Goal: Check status: Check status

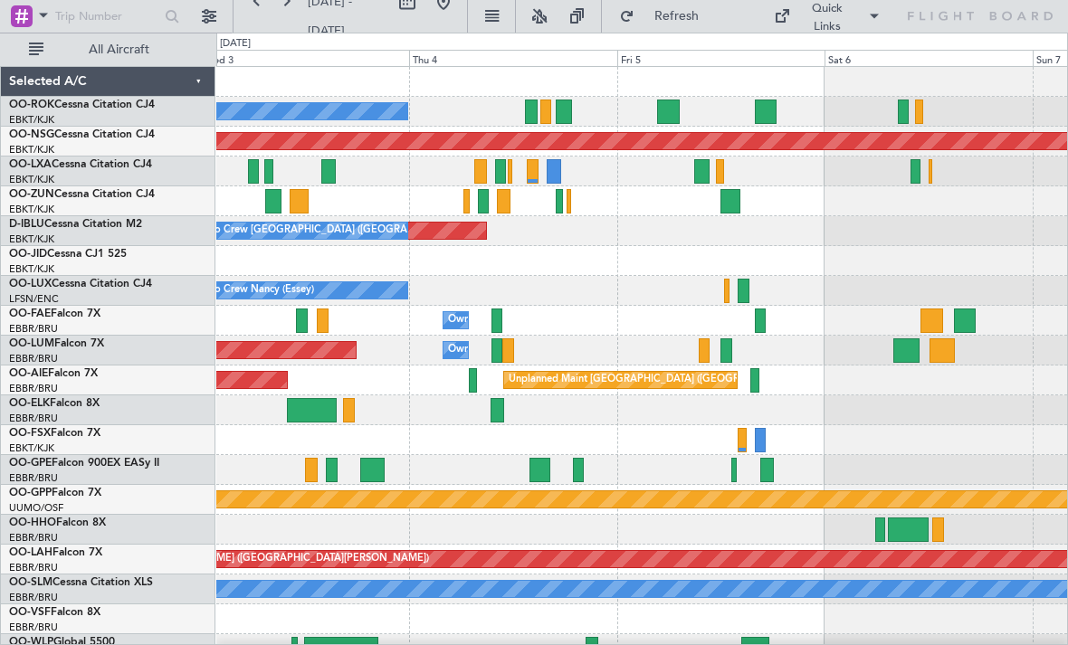
click at [723, 169] on div at bounding box center [720, 171] width 8 height 24
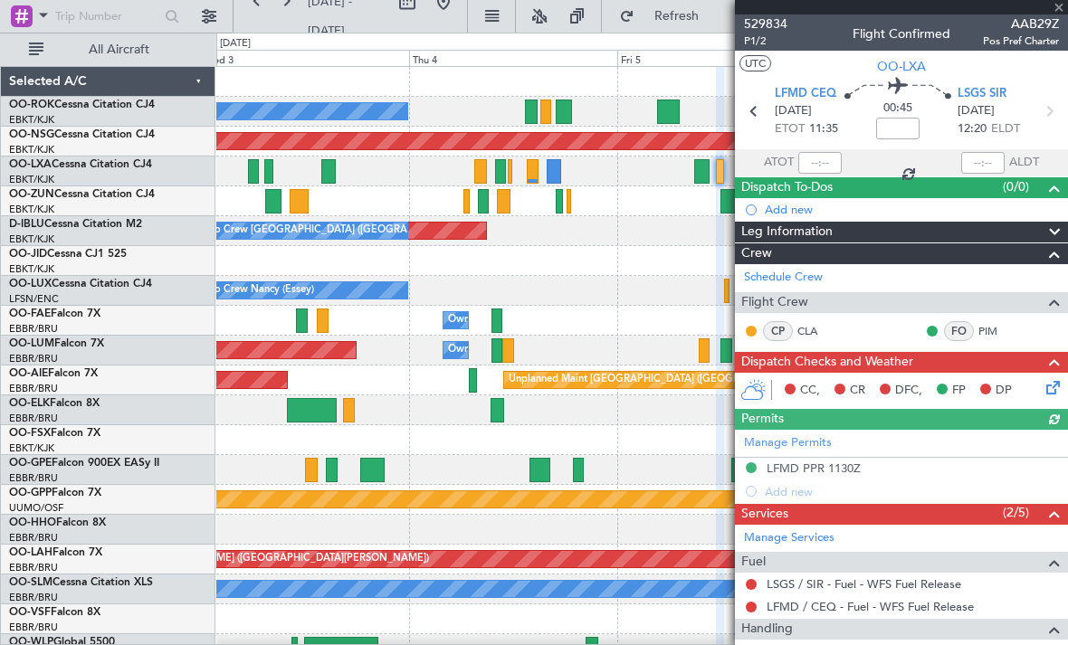
click at [1057, 12] on div at bounding box center [901, 7] width 333 height 14
click at [1059, 13] on span at bounding box center [1058, 8] width 18 height 16
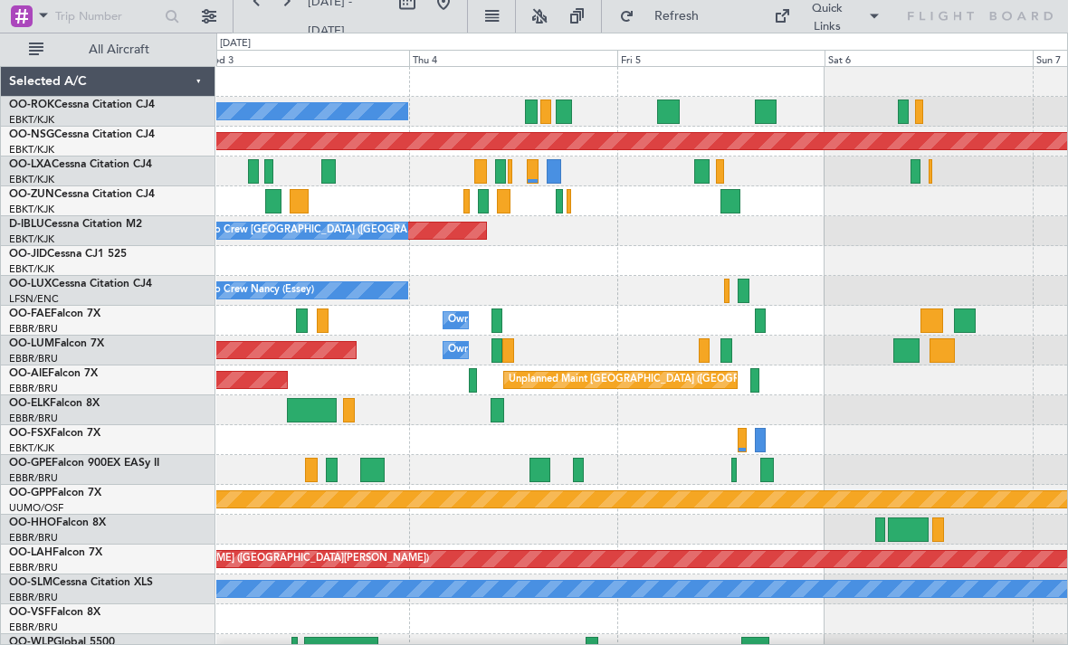
click at [909, 175] on div at bounding box center [641, 172] width 850 height 30
click at [913, 170] on div at bounding box center [915, 171] width 10 height 24
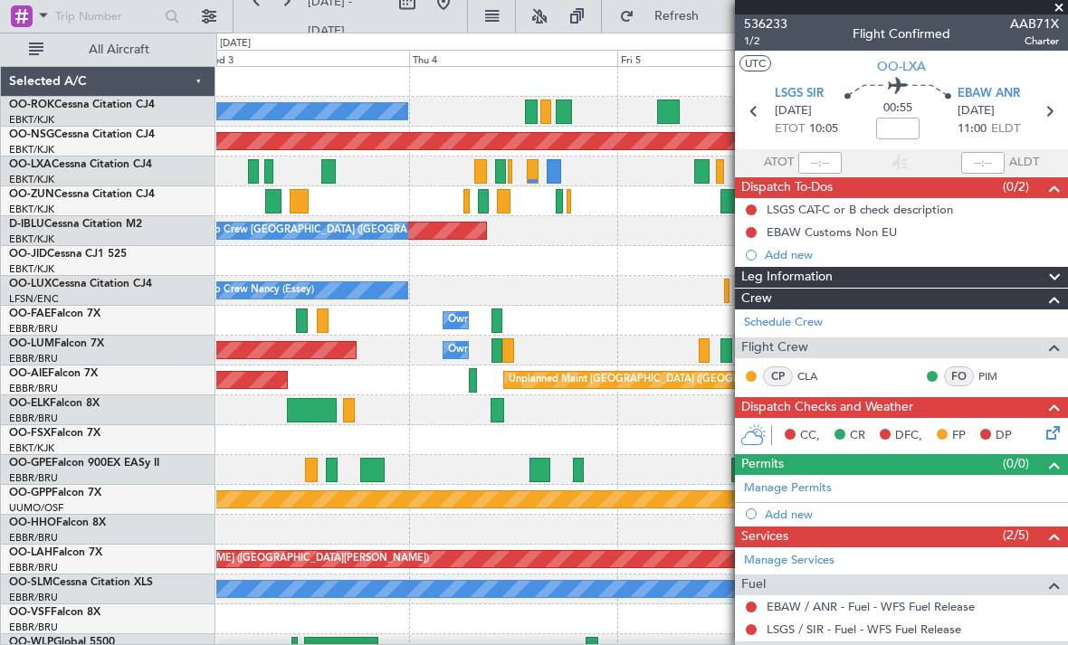
click at [1059, 11] on span at bounding box center [1058, 8] width 18 height 16
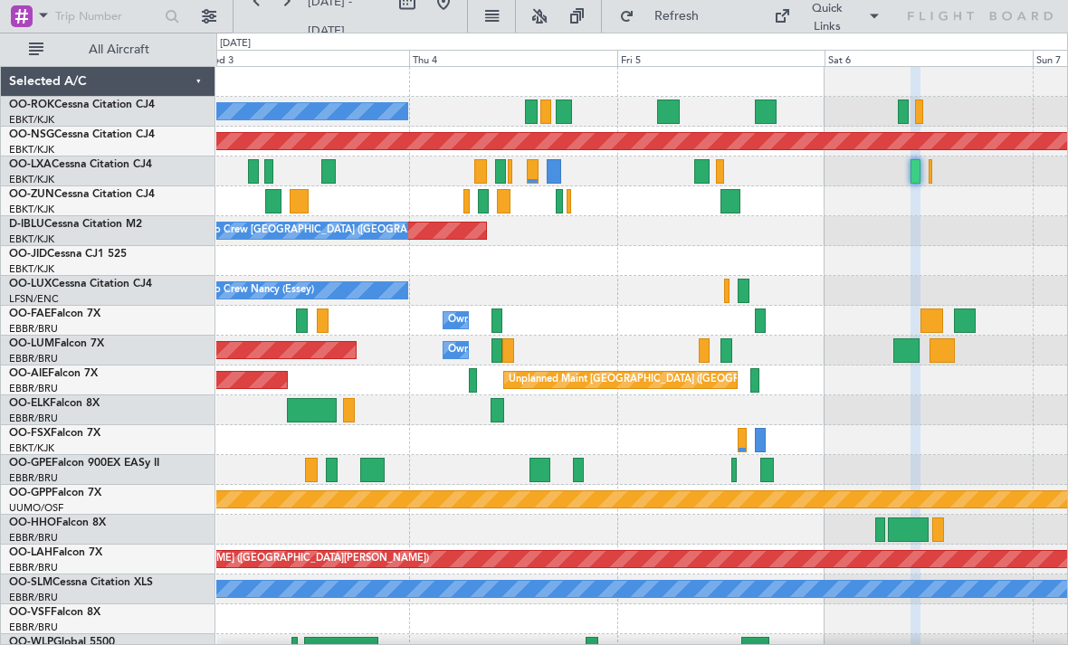
type input "0"
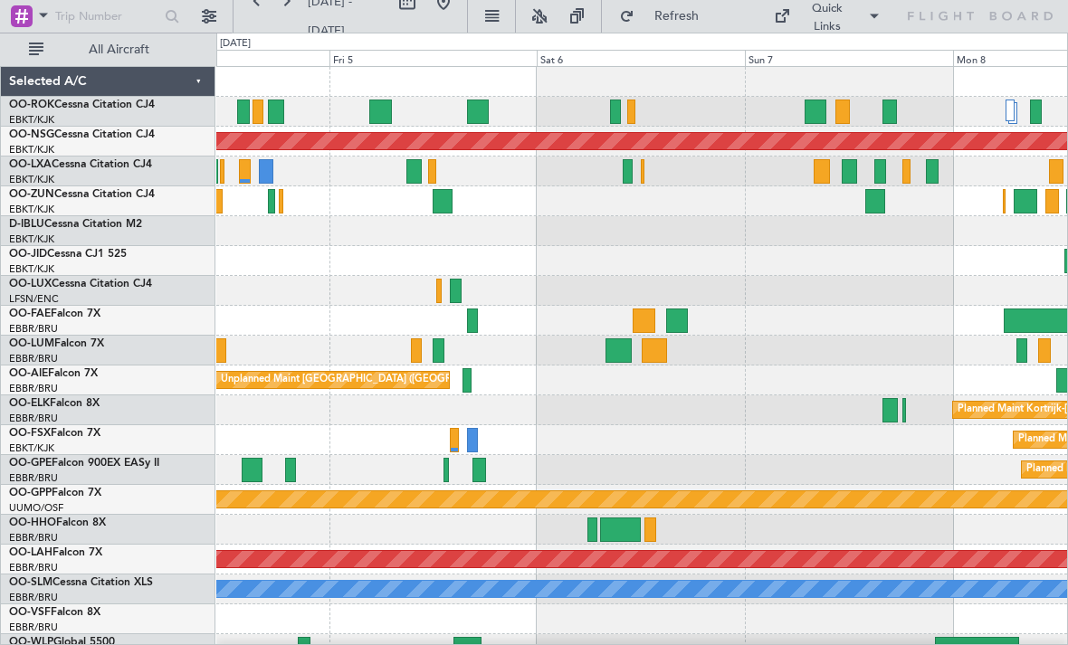
click at [651, 180] on div at bounding box center [641, 172] width 850 height 30
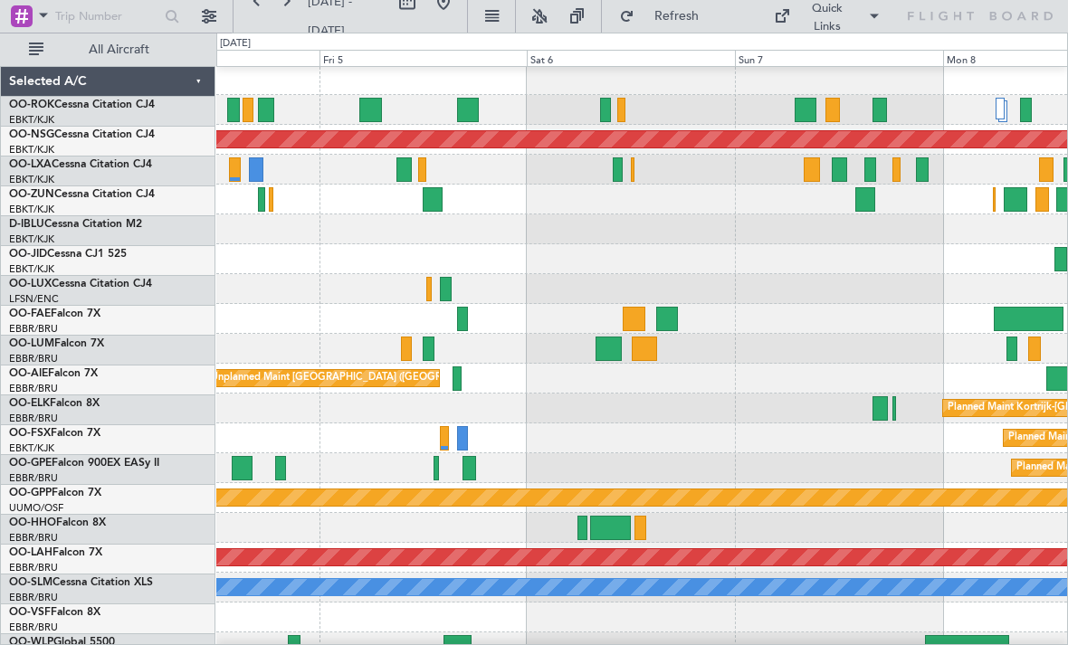
scroll to position [2, 0]
click at [630, 166] on div at bounding box center [641, 170] width 850 height 30
click at [631, 176] on div at bounding box center [633, 169] width 4 height 24
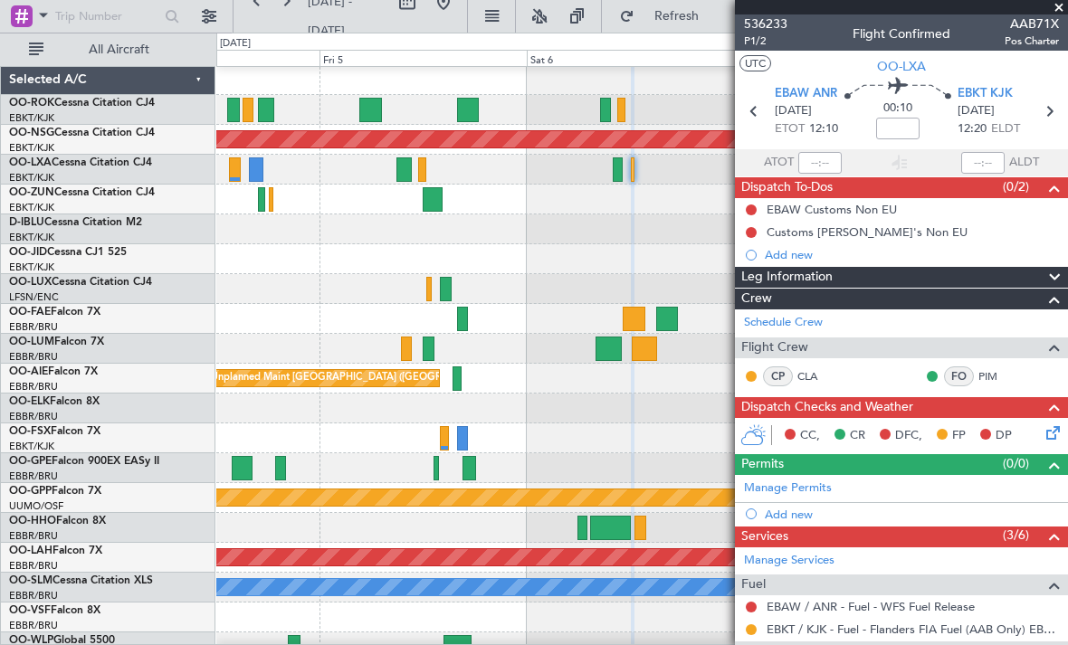
click at [1054, 14] on span at bounding box center [1058, 8] width 18 height 16
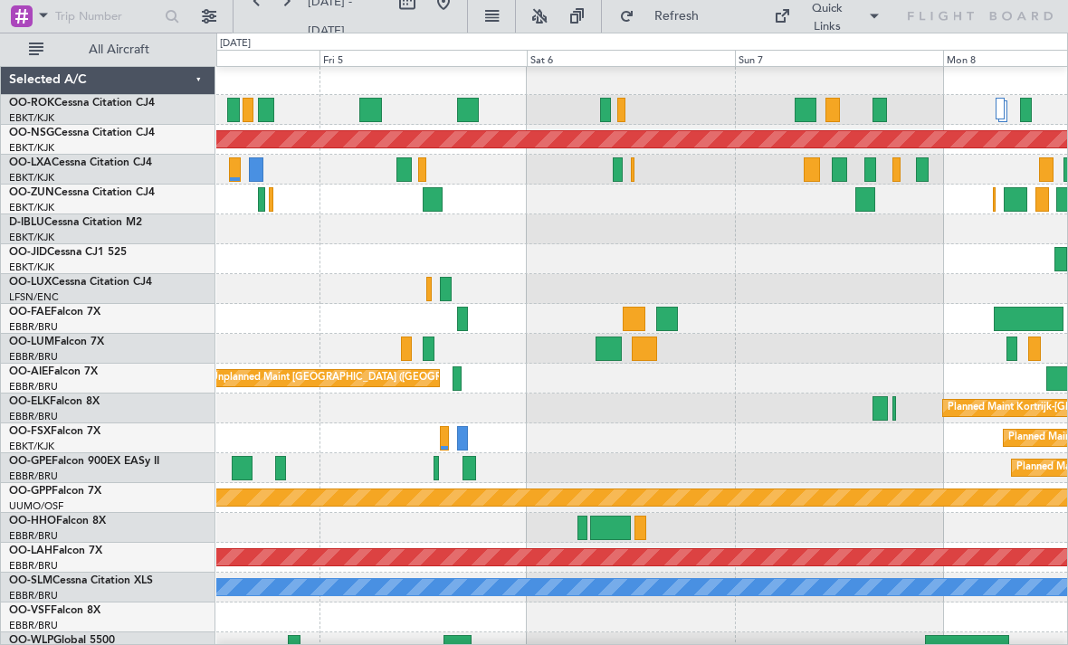
scroll to position [0, 0]
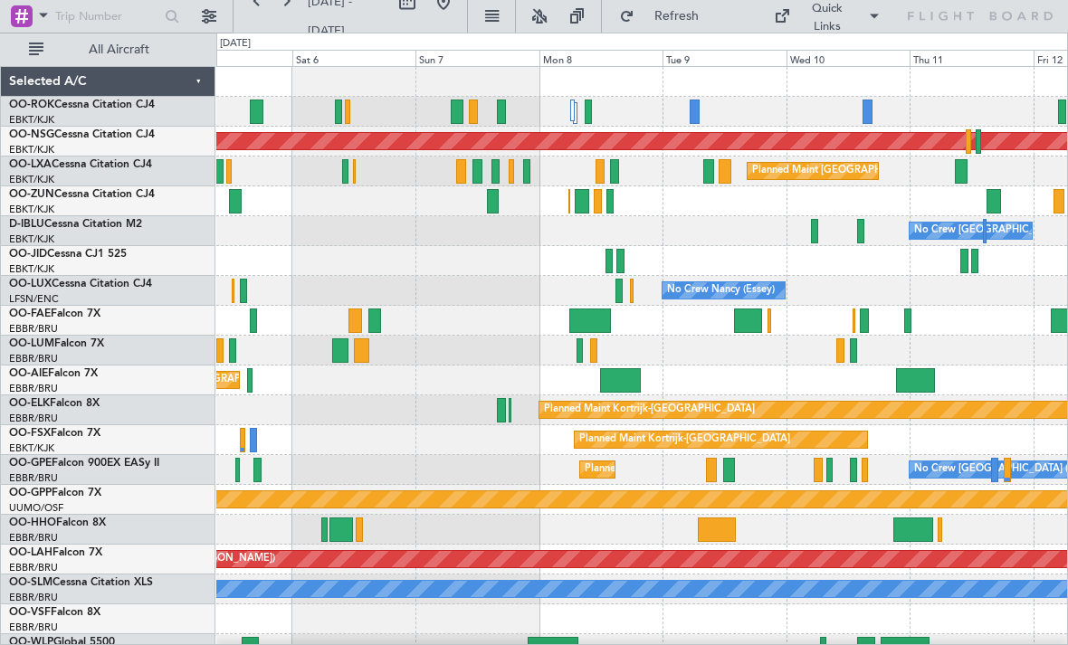
click at [707, 179] on div at bounding box center [708, 171] width 11 height 24
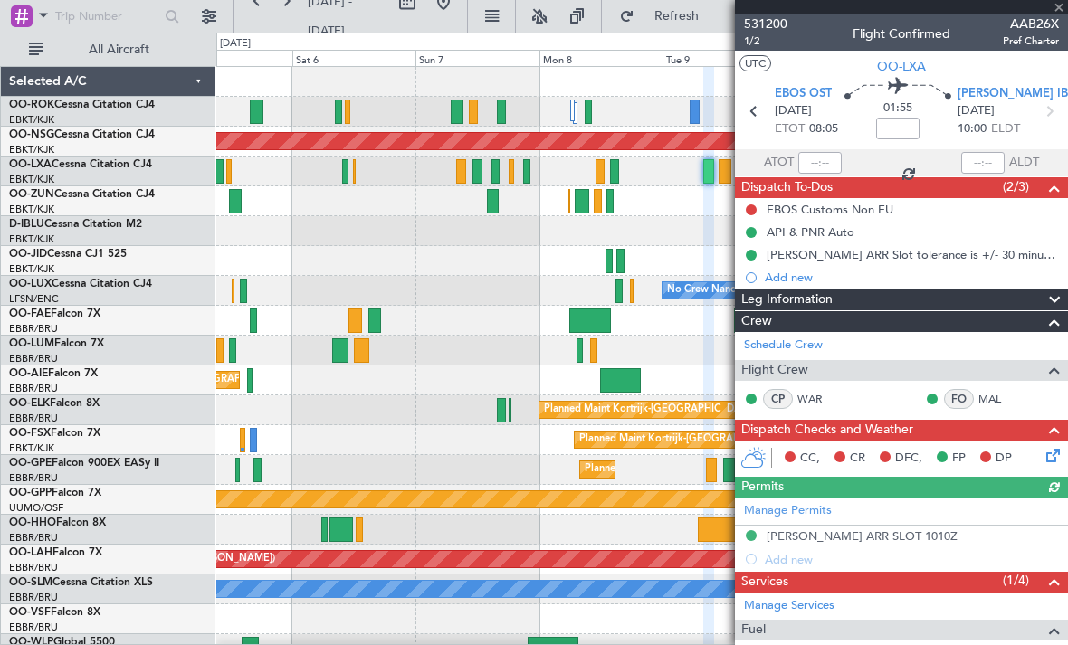
click at [1059, 17] on div "531200 1/2 Flight Confirmed AAB26X Pref Charter" at bounding box center [901, 32] width 333 height 36
click at [1058, 11] on span at bounding box center [1058, 8] width 18 height 16
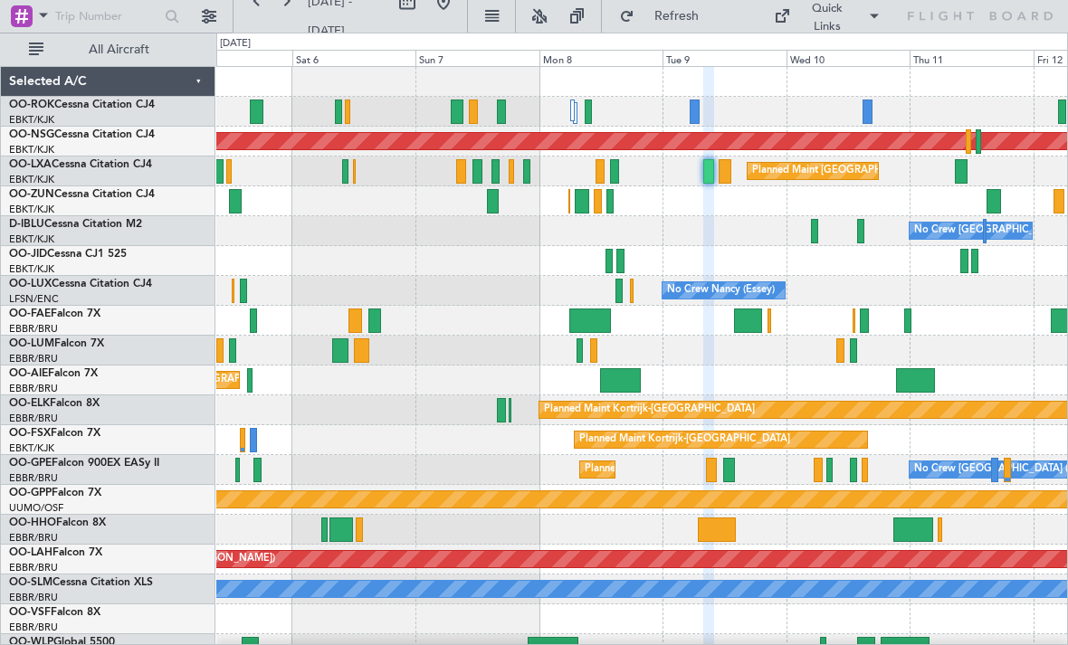
type input "0"
click at [613, 172] on div at bounding box center [614, 171] width 9 height 24
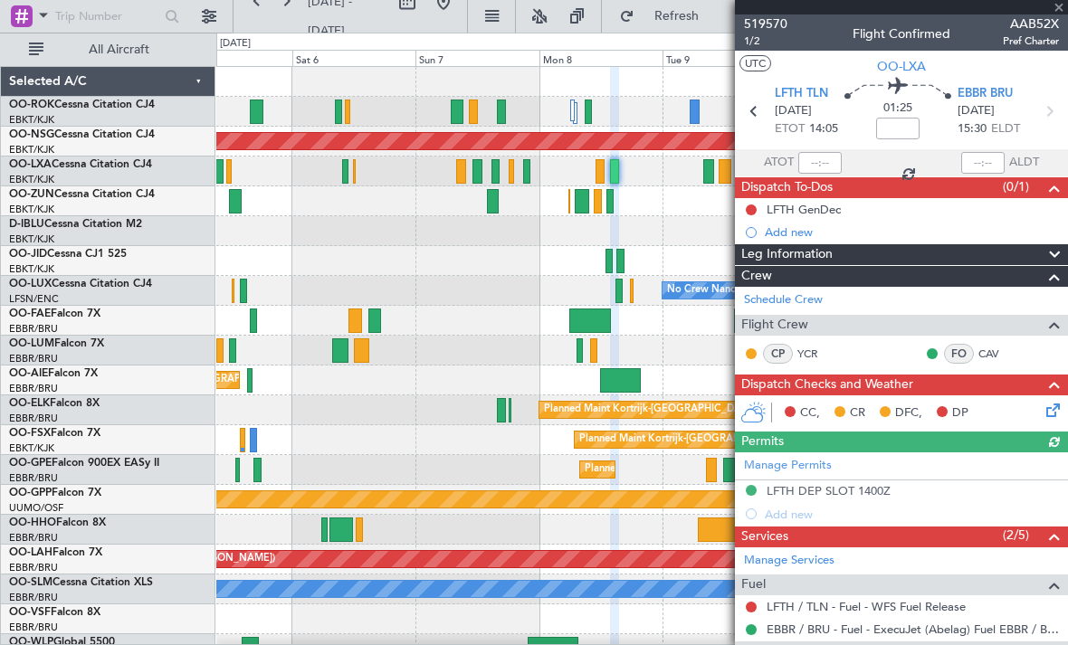
click at [1059, 14] on div "519570 1/2 Flight Confirmed AAB52X Pref Charter" at bounding box center [901, 32] width 333 height 36
click at [1057, 13] on span at bounding box center [1058, 8] width 18 height 16
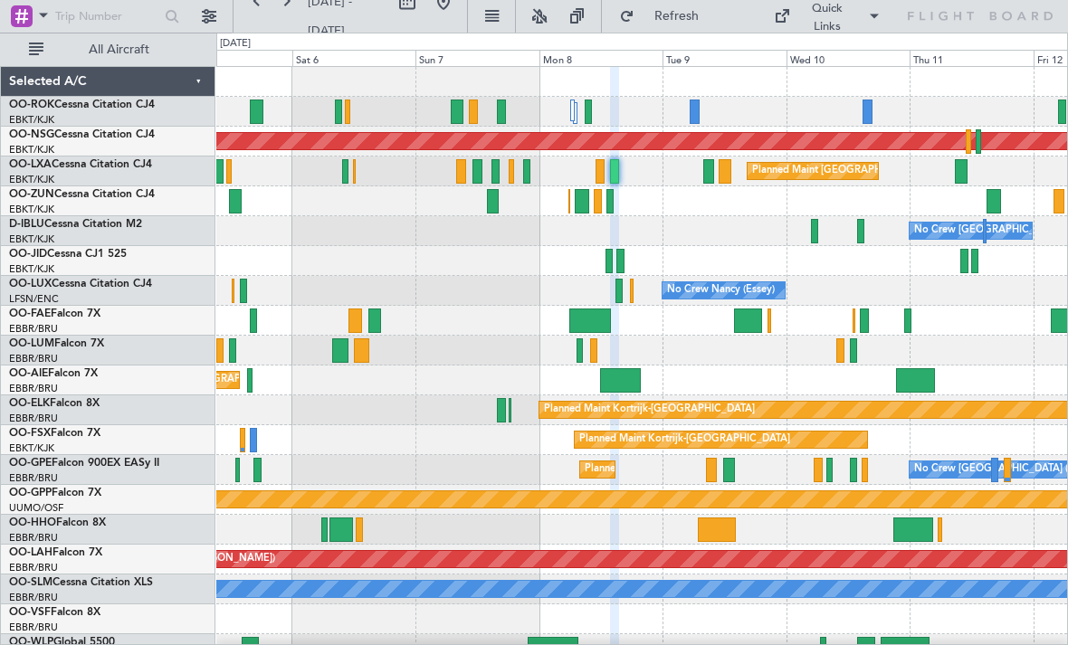
type input "0"
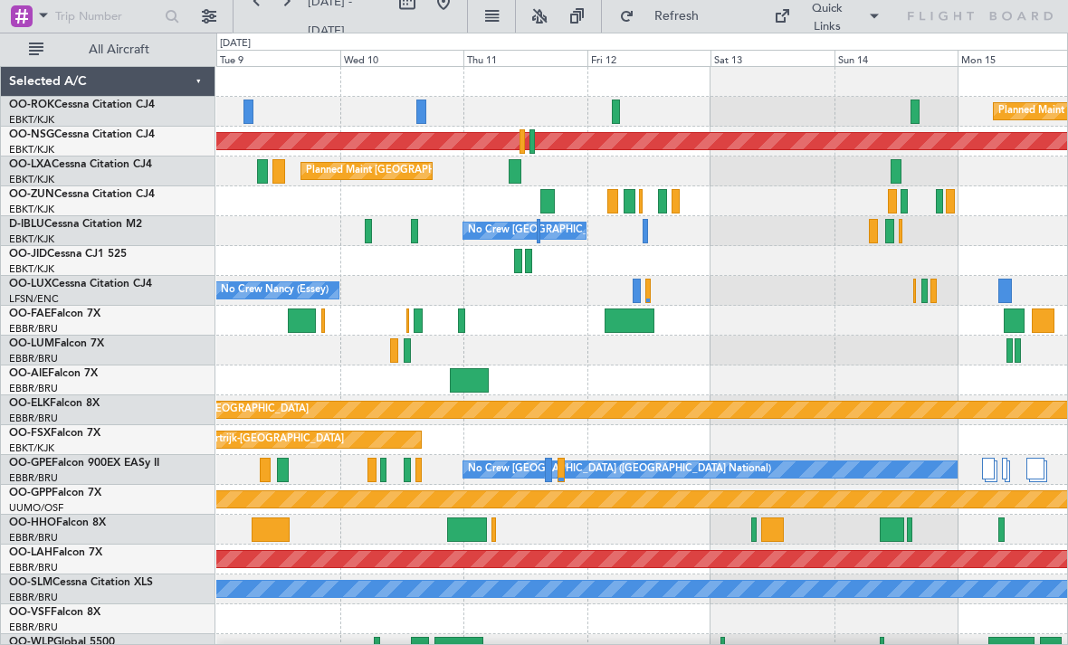
click at [517, 265] on div at bounding box center [518, 261] width 8 height 24
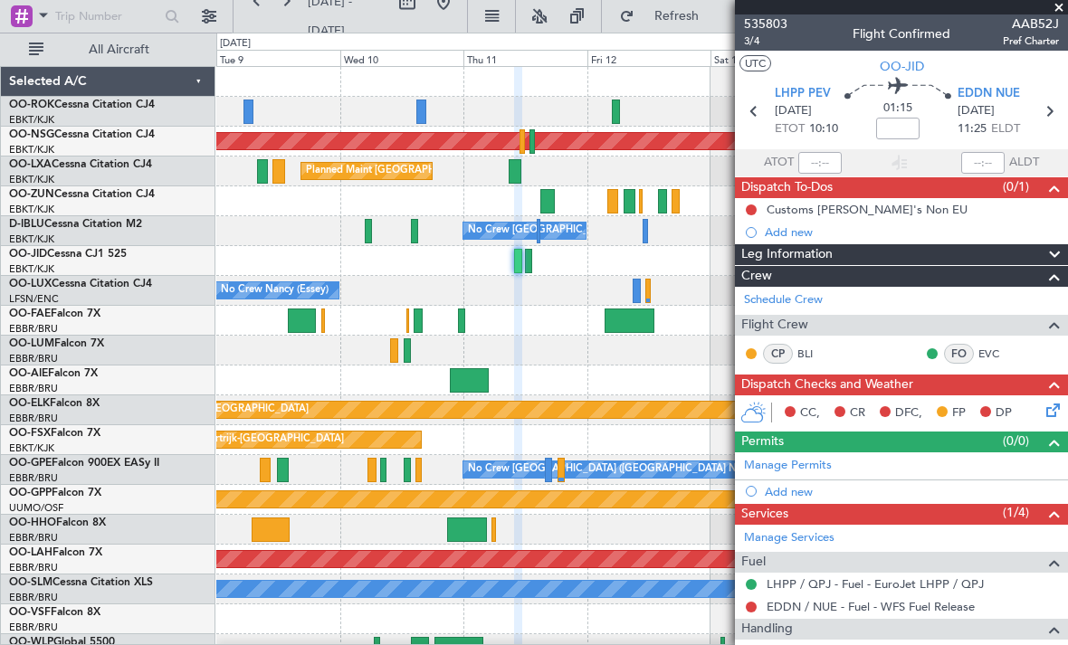
click at [1059, 10] on span at bounding box center [1058, 8] width 18 height 16
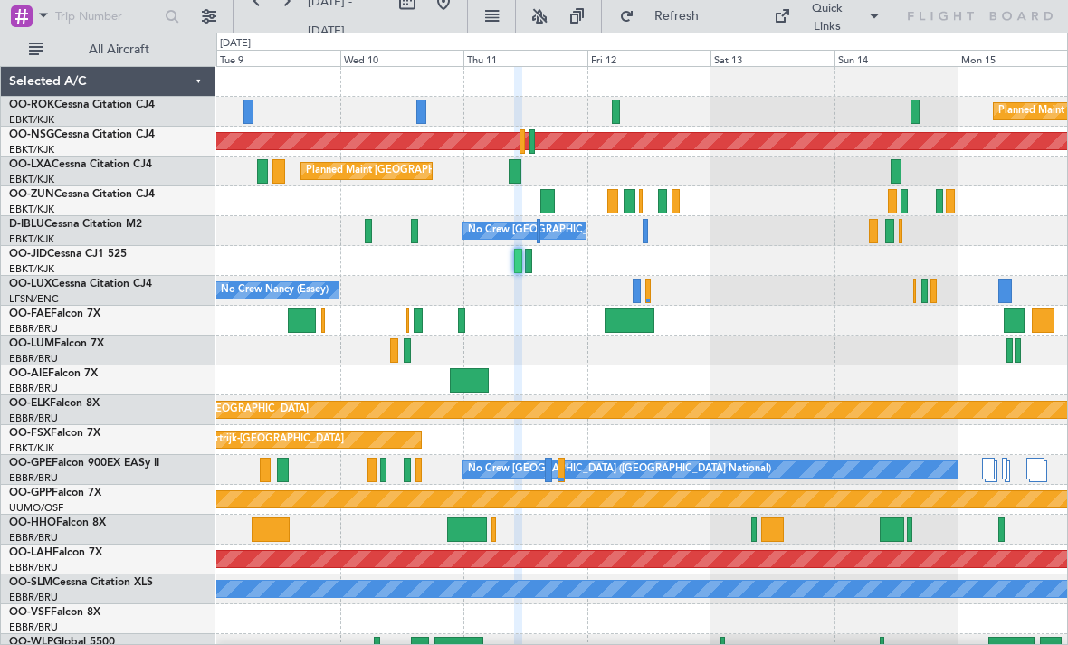
type input "0"
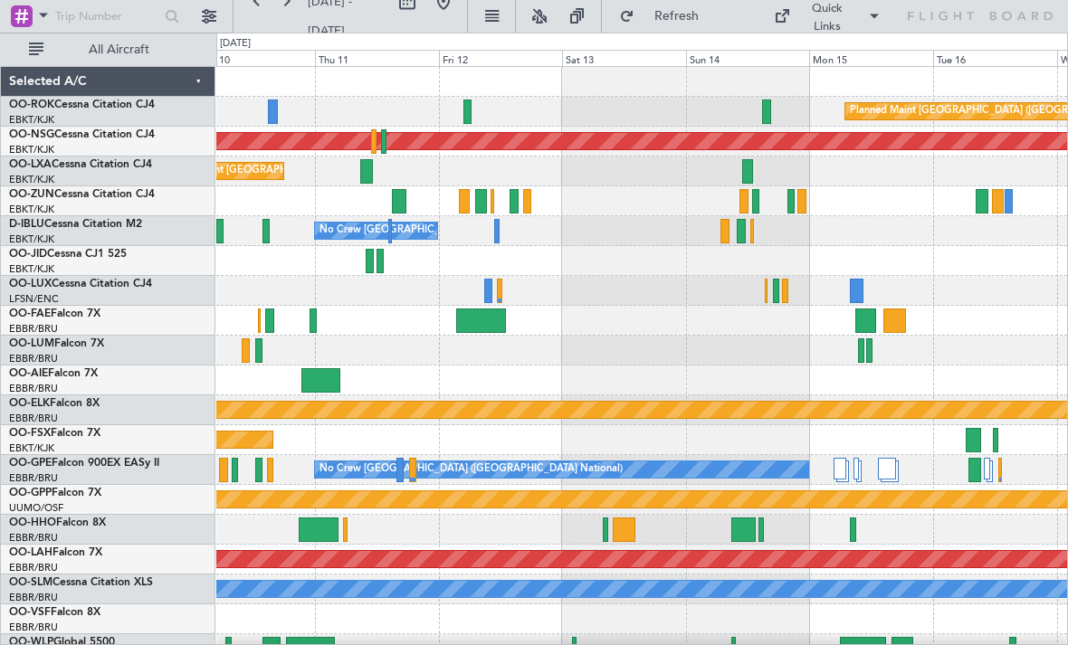
scroll to position [18, 0]
